Goal: Check status: Check status

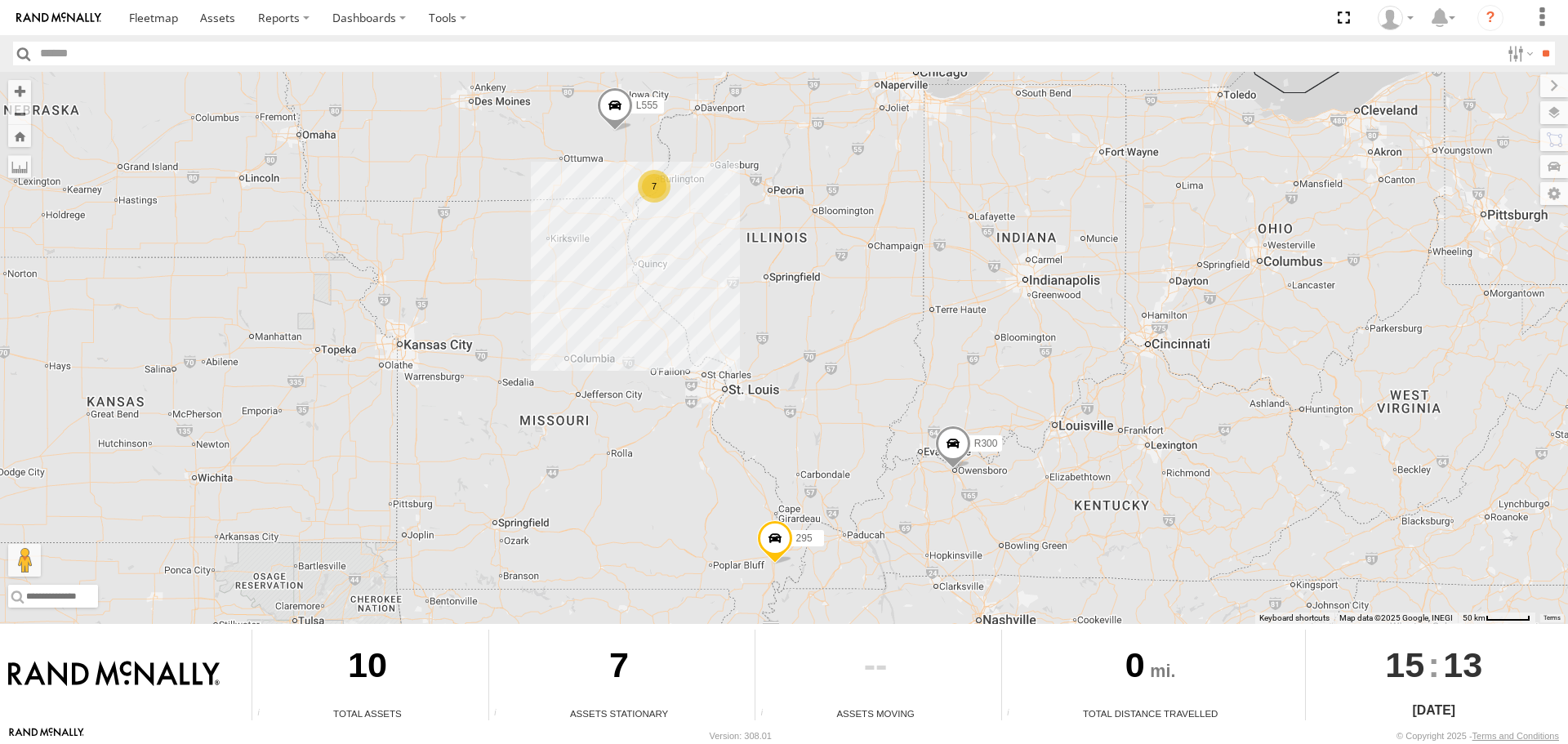
click at [612, 111] on span at bounding box center [615, 109] width 36 height 45
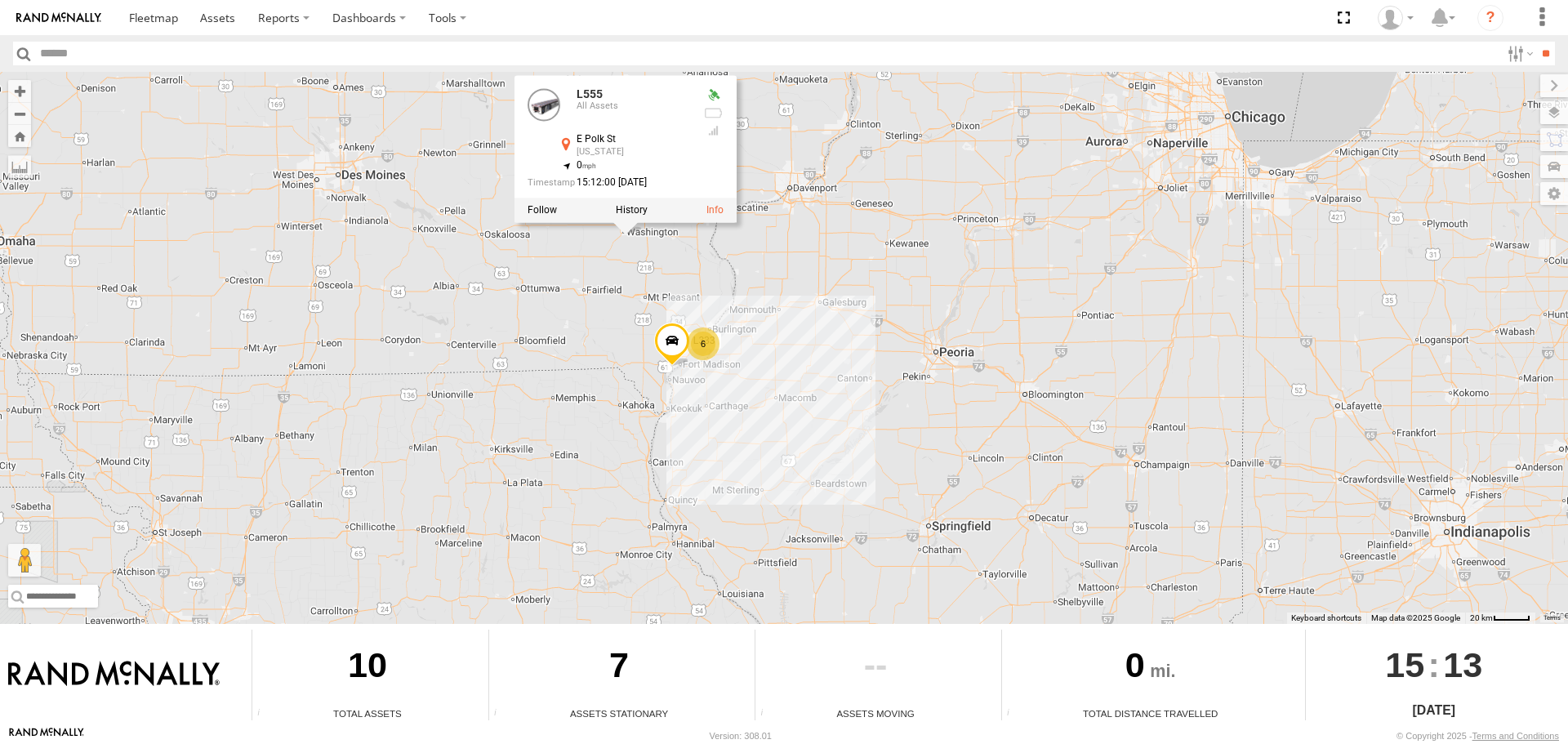
drag, startPoint x: 573, startPoint y: 299, endPoint x: 510, endPoint y: 461, distance: 173.8
click at [510, 461] on div "L555 R300 295 L555 All Assets [STREET_ADDRESS][US_STATE] , -91.68315 0 15:12:00…" at bounding box center [784, 348] width 1568 height 552
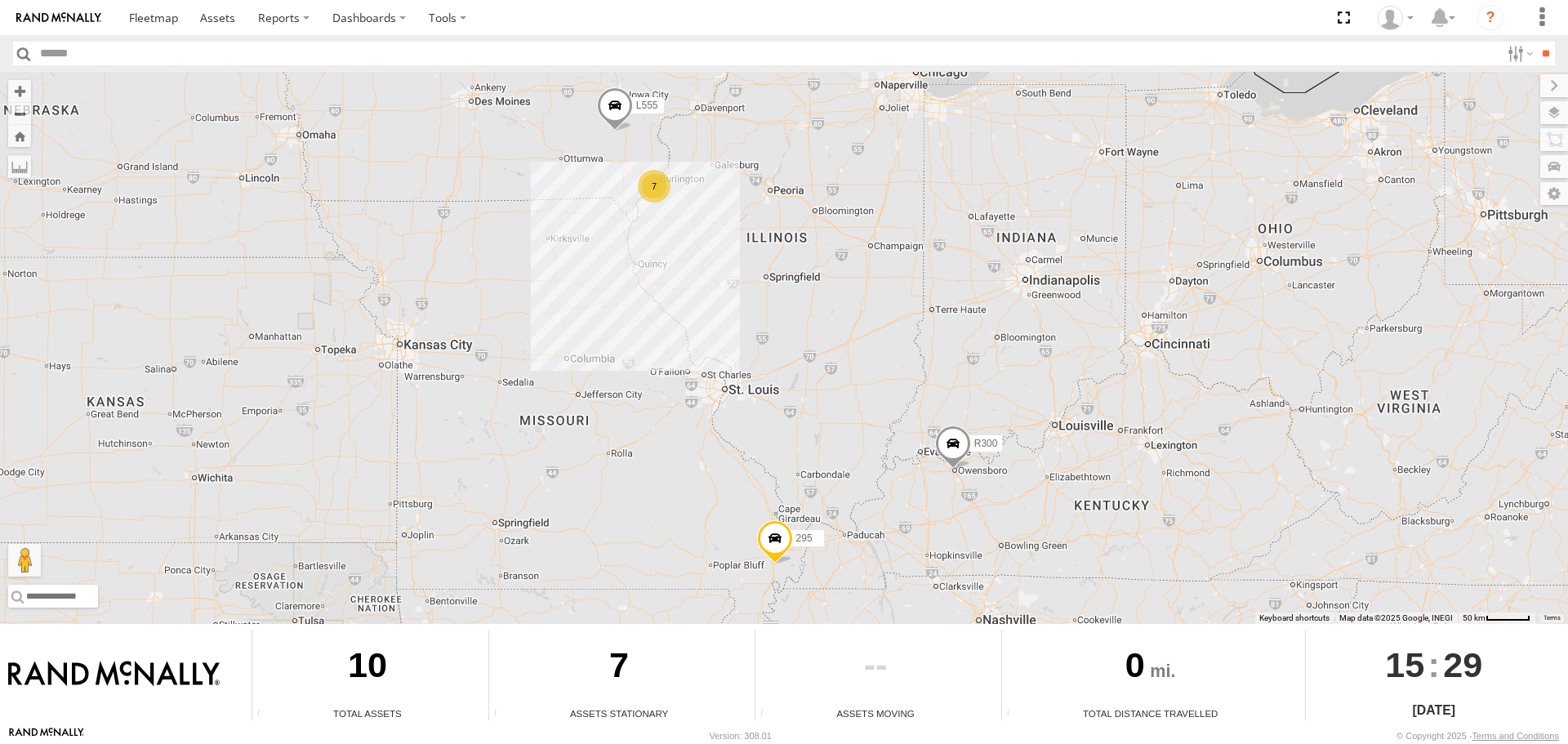
click at [622, 105] on span at bounding box center [615, 109] width 36 height 45
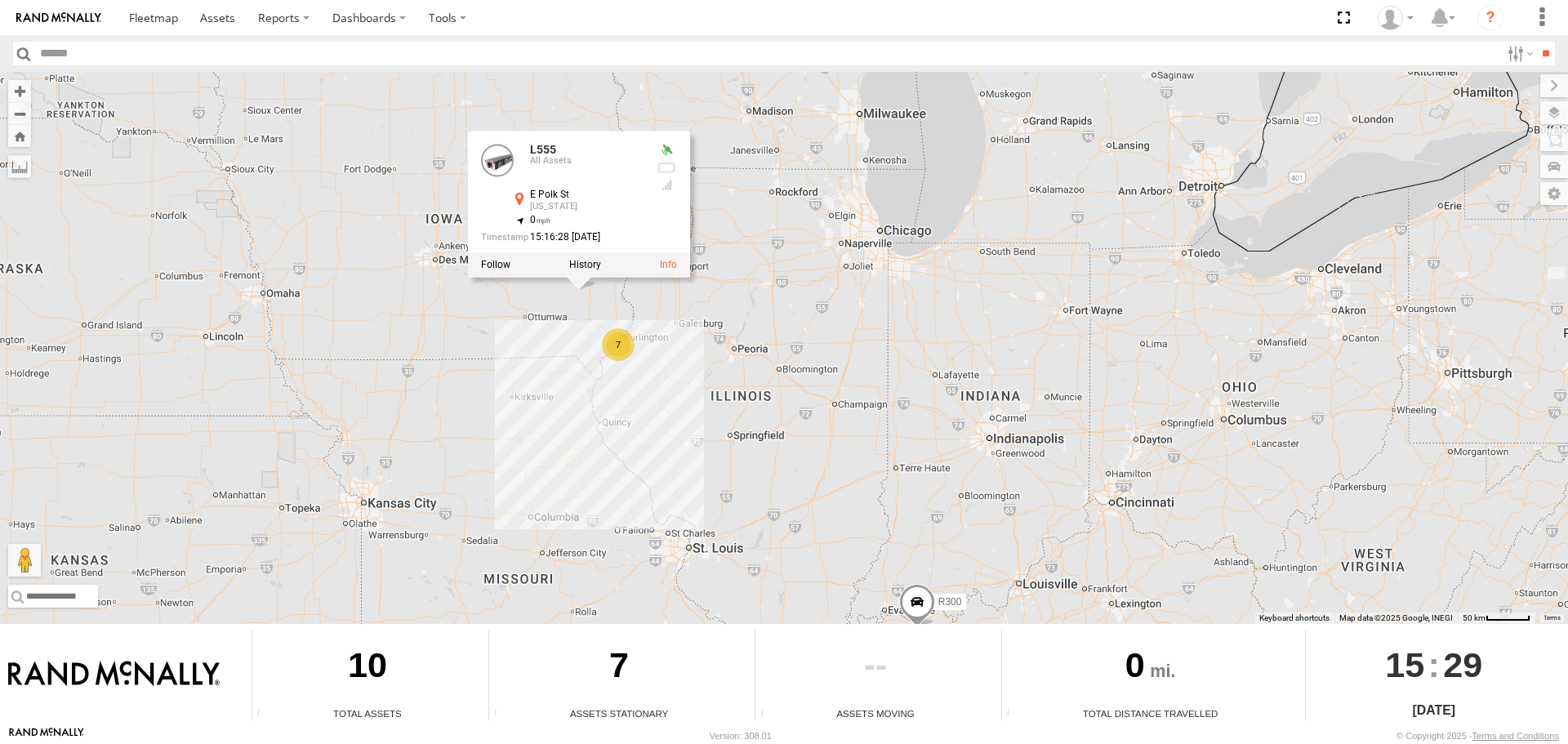
drag, startPoint x: 478, startPoint y: 216, endPoint x: 442, endPoint y: 378, distance: 166.0
click at [442, 378] on div "L555 R300 295 L555 All Assets [STREET_ADDRESS][US_STATE] , -91.68288 0 15:16:28…" at bounding box center [784, 348] width 1568 height 552
